Goal: Task Accomplishment & Management: Manage account settings

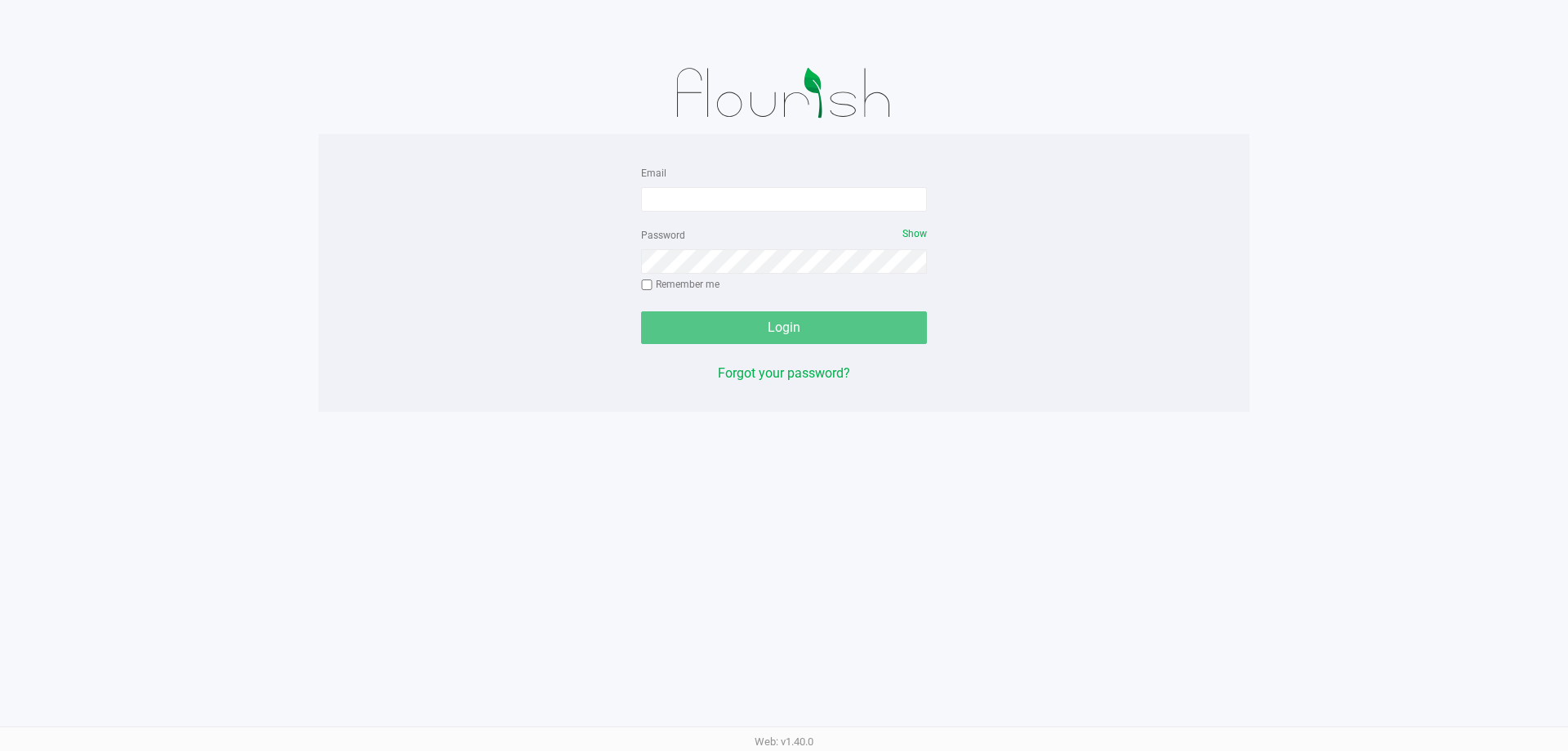
drag, startPoint x: 672, startPoint y: 176, endPoint x: 682, endPoint y: 185, distance: 13.5
click at [673, 176] on div "Email" at bounding box center [784, 186] width 286 height 49
click at [690, 197] on input "Email" at bounding box center [784, 199] width 286 height 25
type input "[EMAIL_ADDRESS][DOMAIN_NAME]"
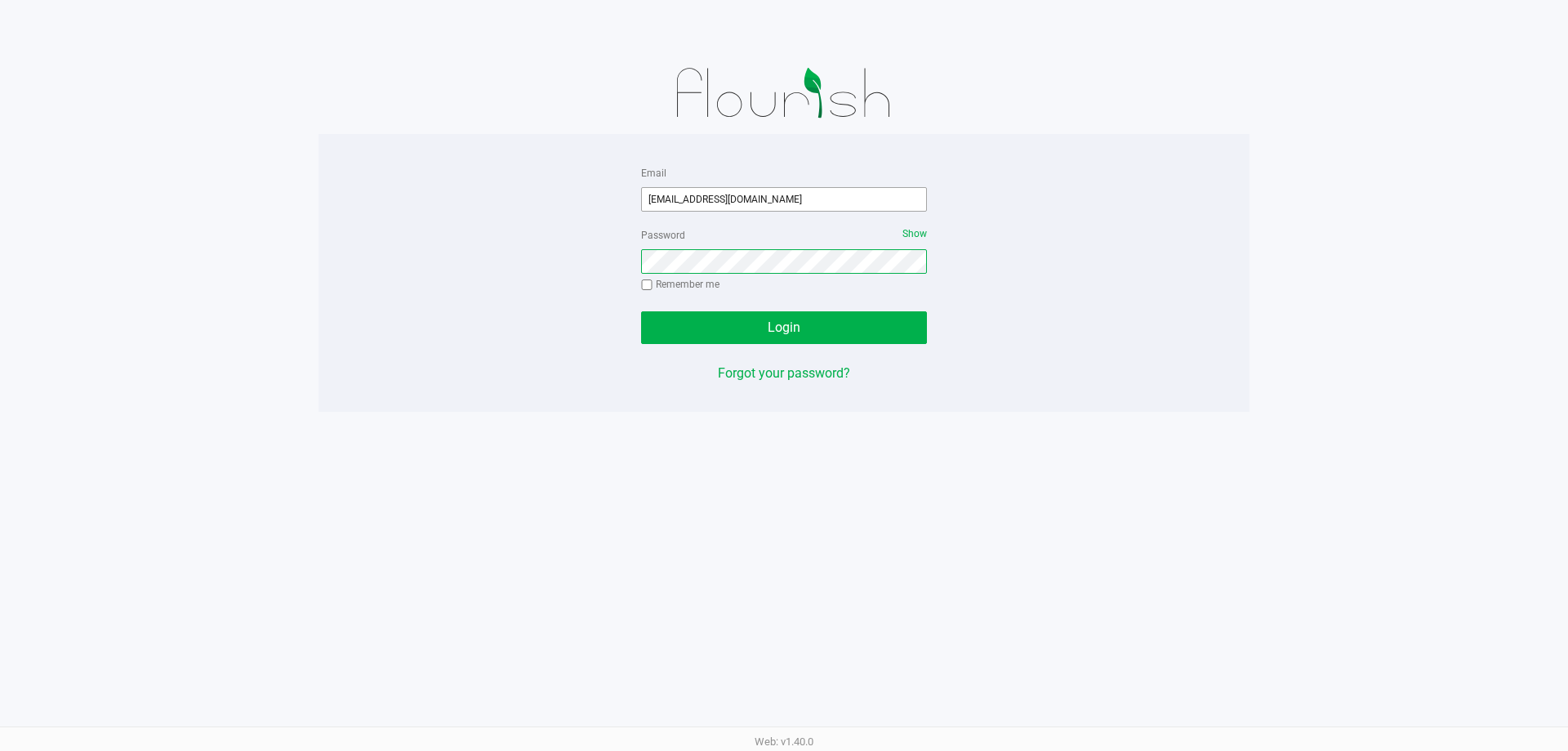
click at [641, 311] on button "Login" at bounding box center [784, 327] width 286 height 32
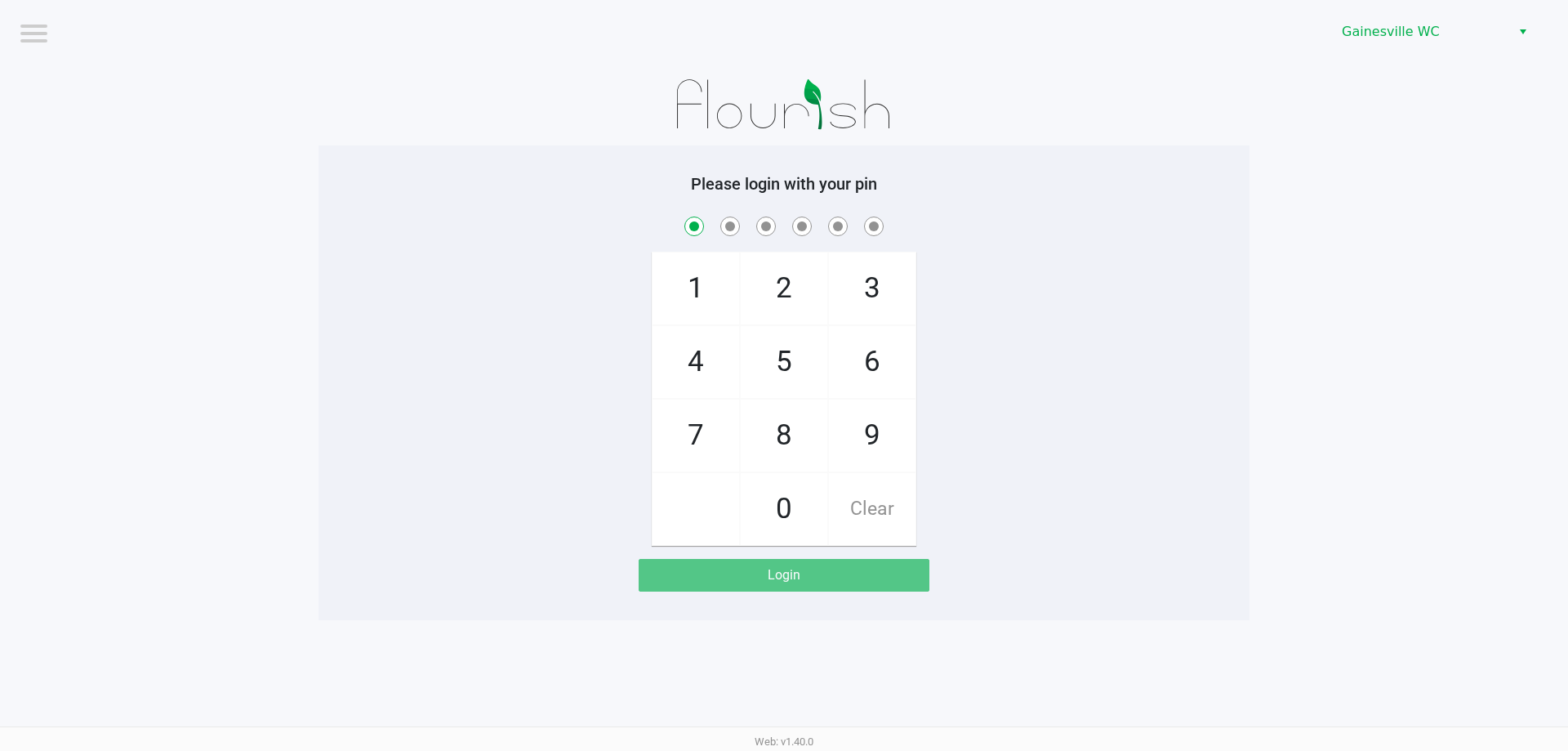
checkbox input "true"
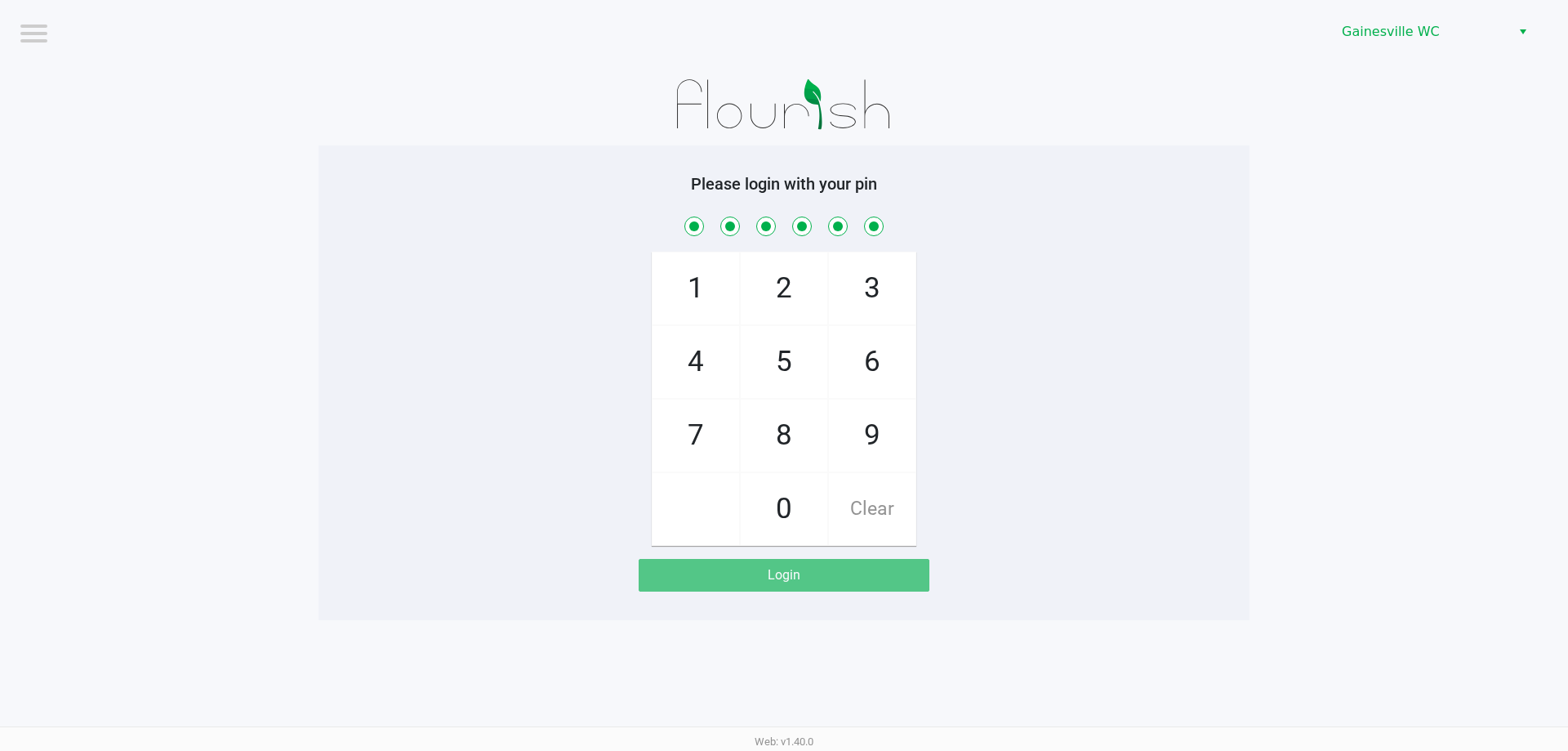
checkbox input "true"
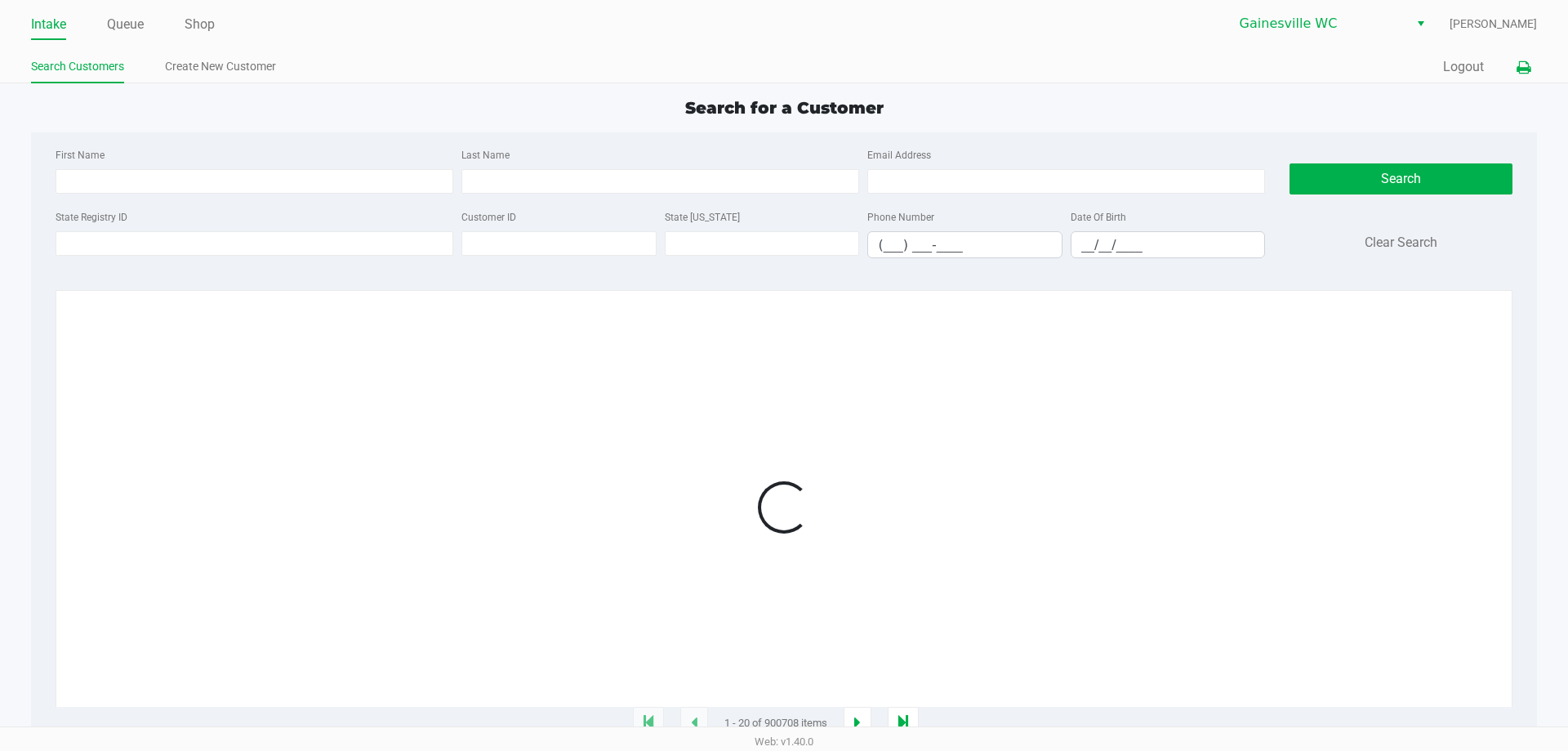
click at [1522, 66] on icon at bounding box center [1523, 67] width 14 height 11
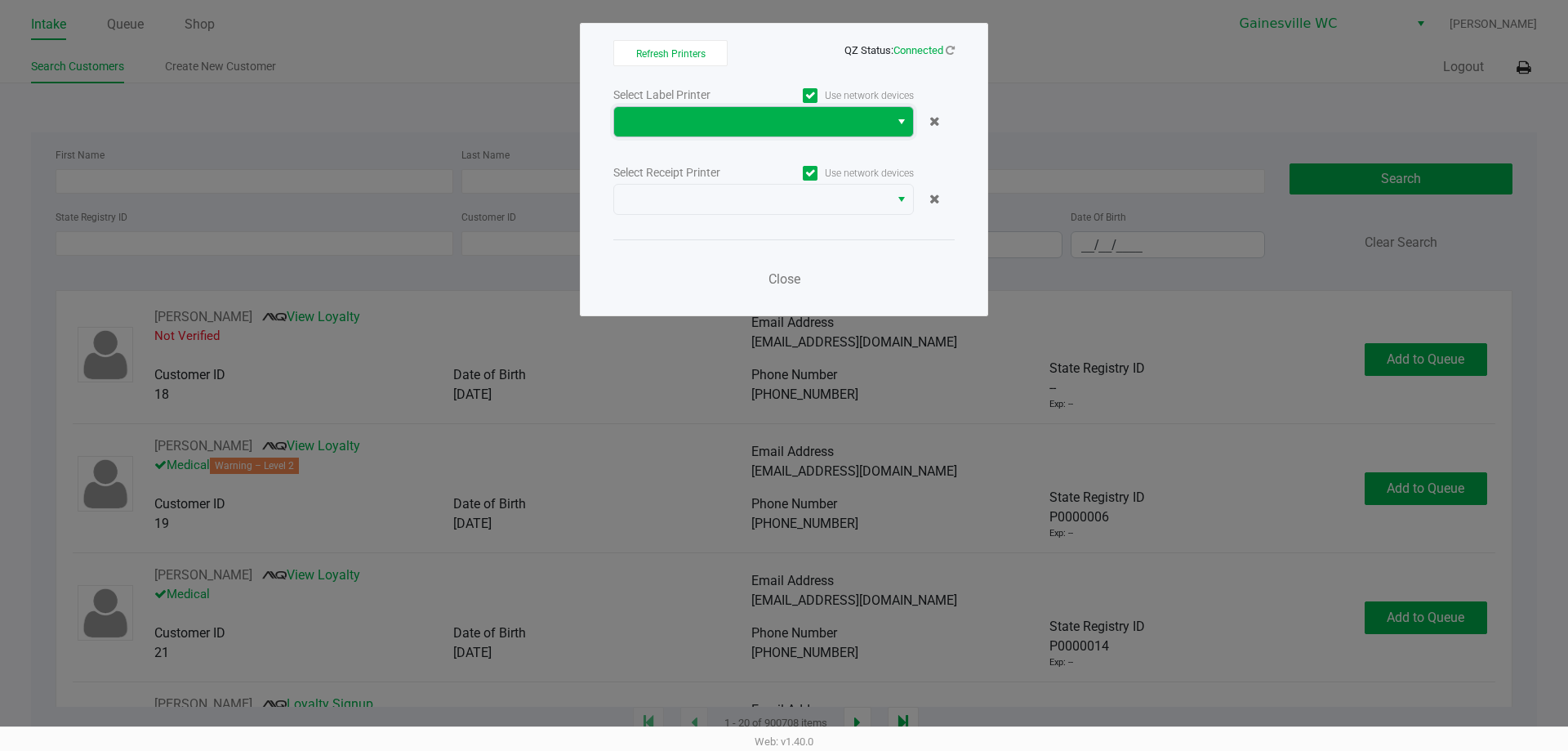
click at [722, 135] on span at bounding box center [752, 122] width 275 height 30
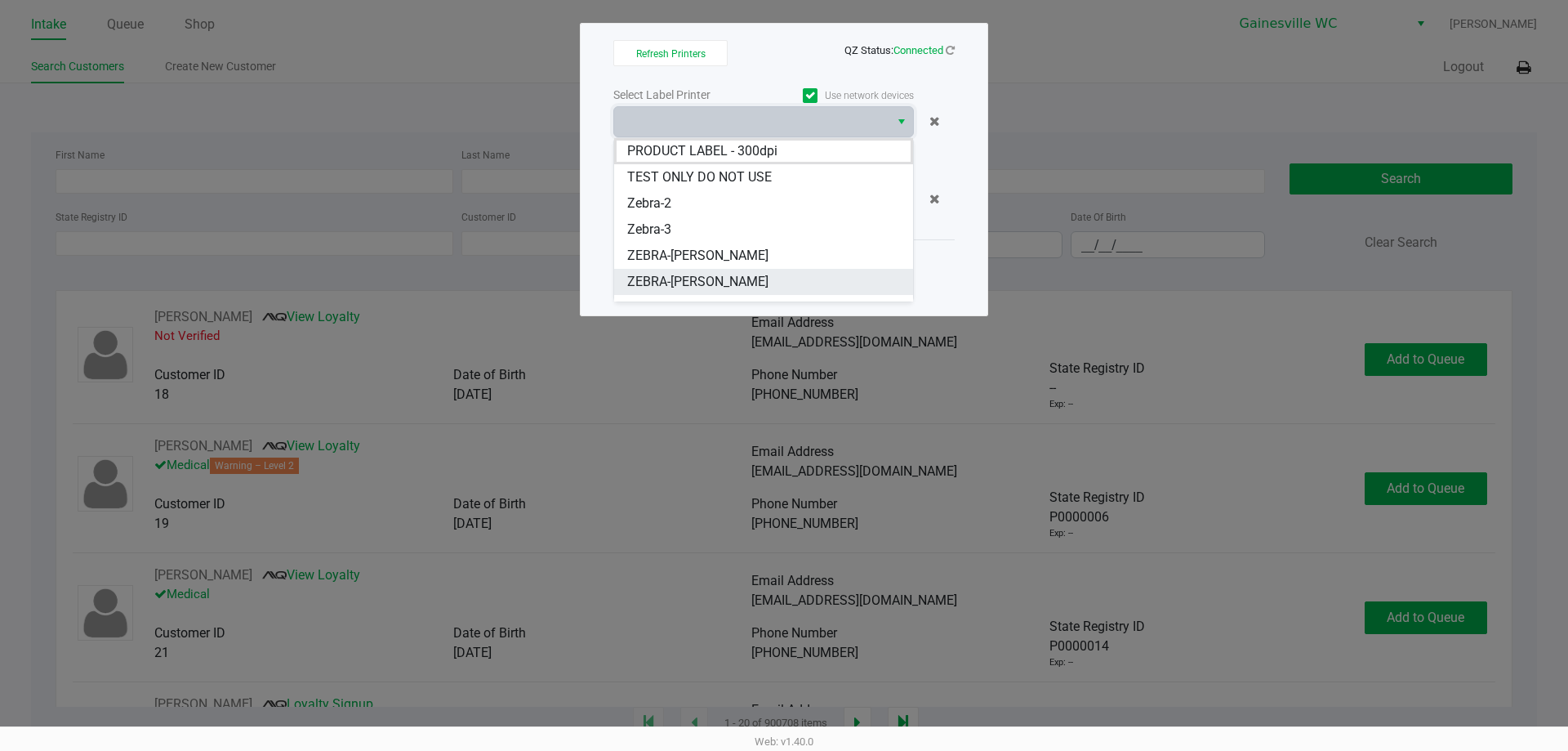
click at [728, 272] on span "ZEBRA-[PERSON_NAME]" at bounding box center [697, 281] width 141 height 19
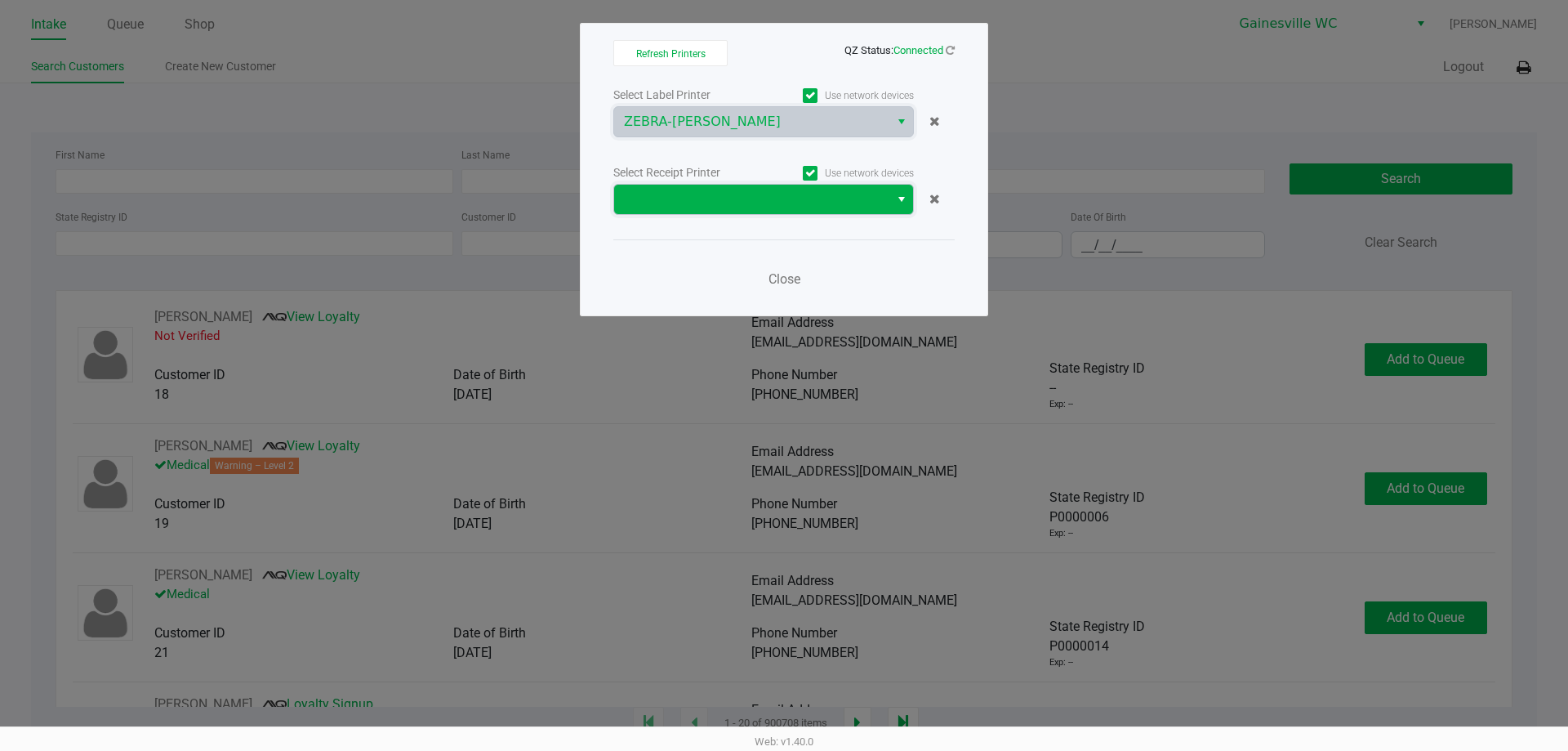
click at [739, 197] on span at bounding box center [751, 198] width 255 height 19
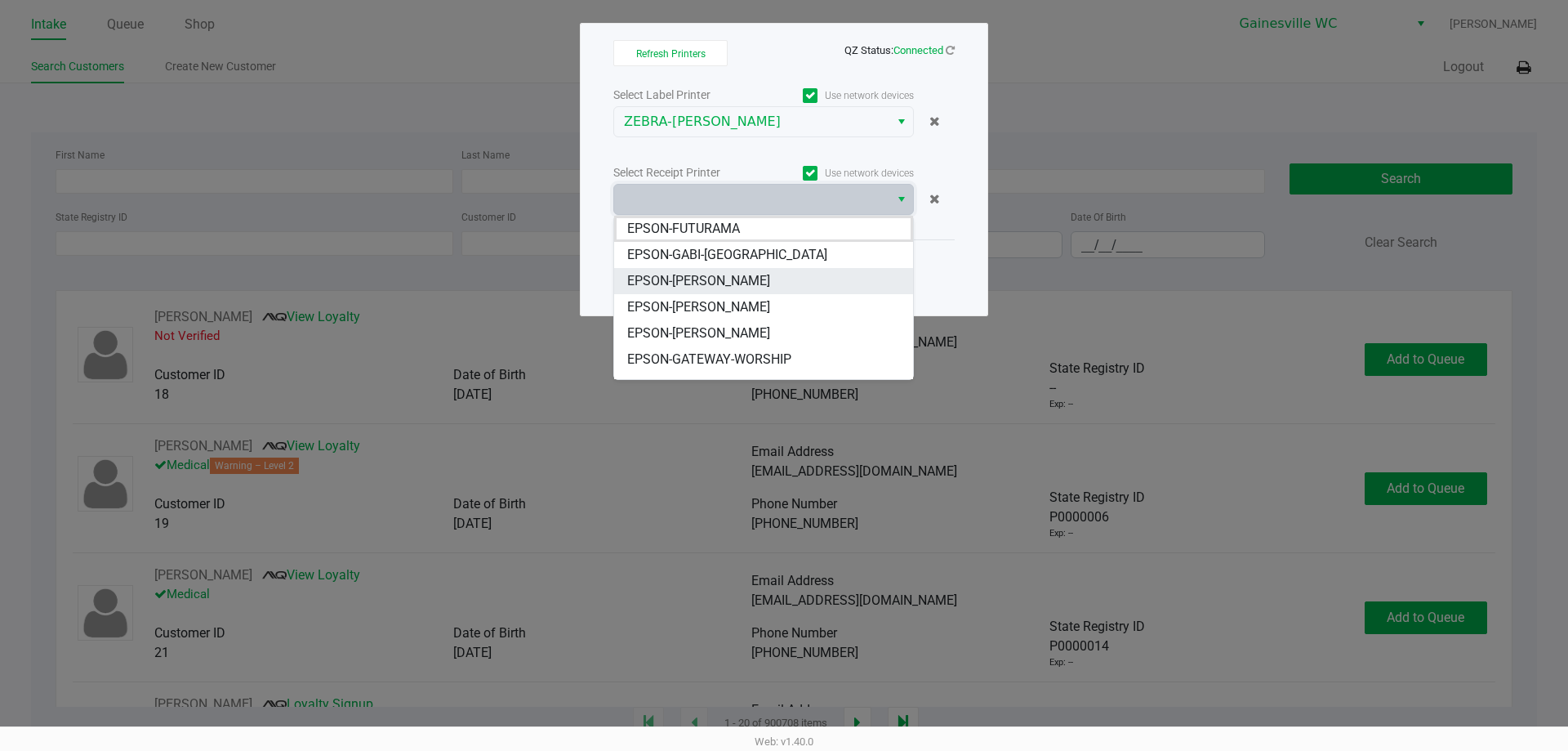
click at [737, 279] on span "EPSON-[PERSON_NAME]" at bounding box center [698, 280] width 143 height 19
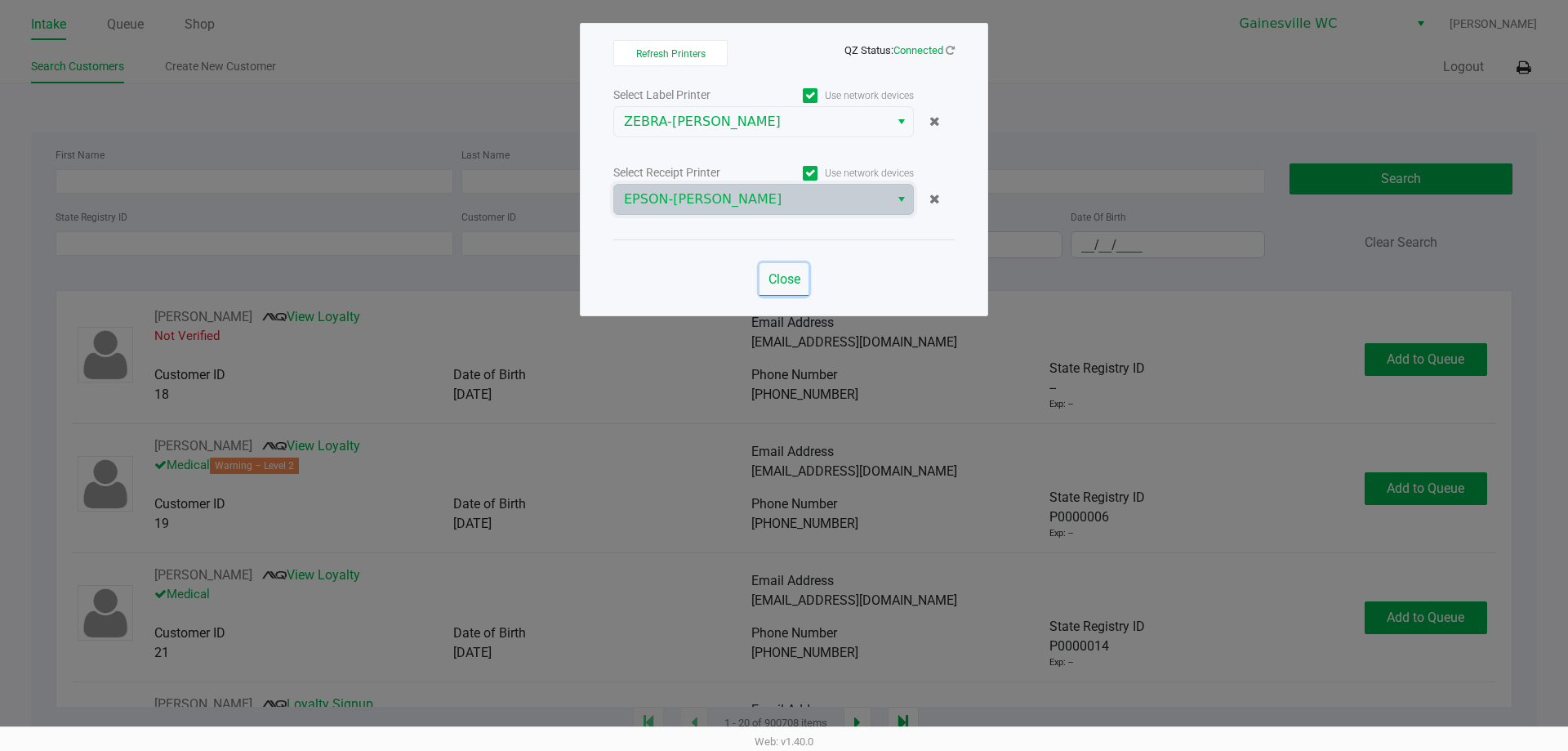
click at [773, 276] on span "Close" at bounding box center [784, 279] width 32 height 16
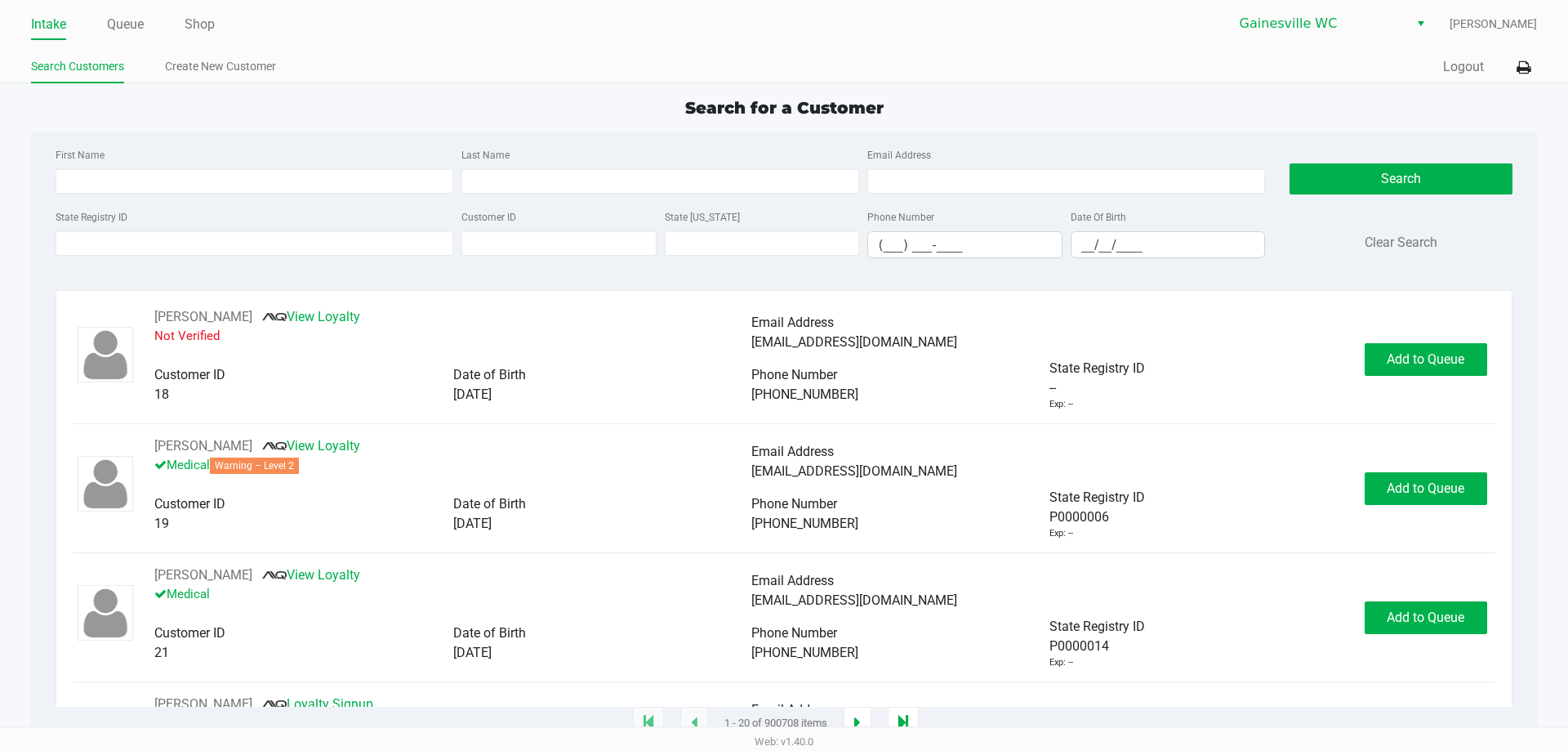
click at [1435, 61] on div "Quick Sale Logout" at bounding box center [1160, 67] width 753 height 30
click at [1467, 66] on button "Logout" at bounding box center [1463, 66] width 41 height 19
